Goal: Find specific page/section: Find specific page/section

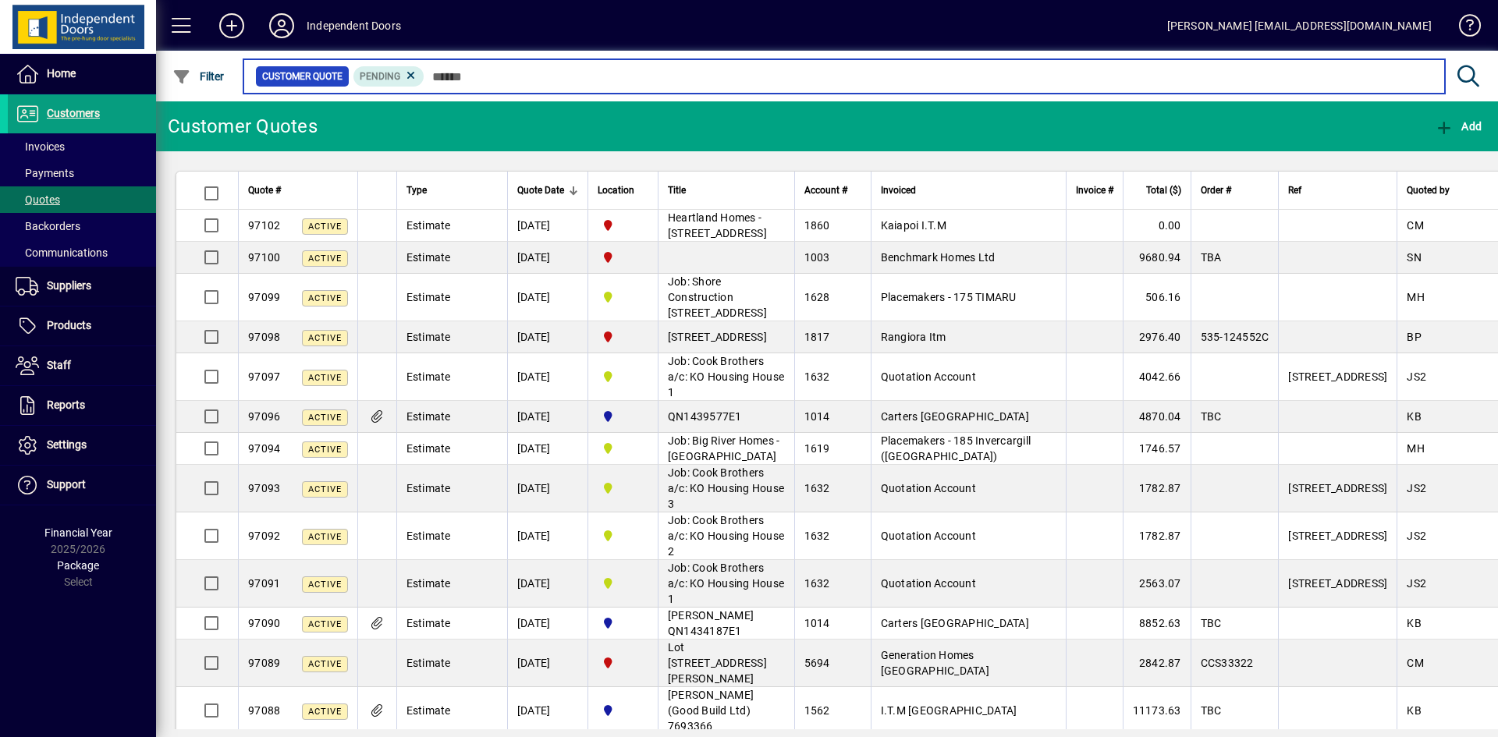
click at [479, 81] on input "text" at bounding box center [928, 77] width 1008 height 22
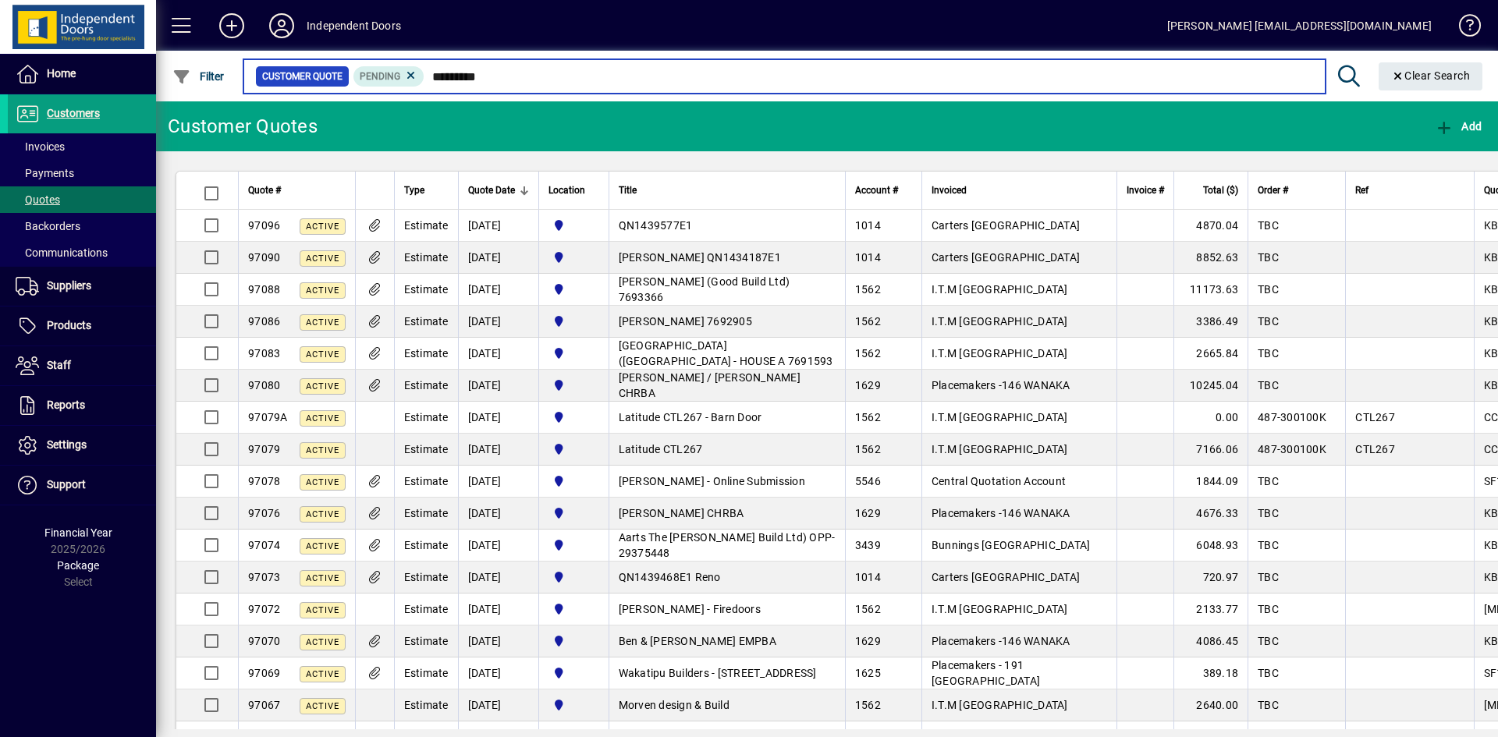
click at [496, 75] on input "********" at bounding box center [868, 77] width 888 height 22
type input "*"
